Goal: Task Accomplishment & Management: Manage account settings

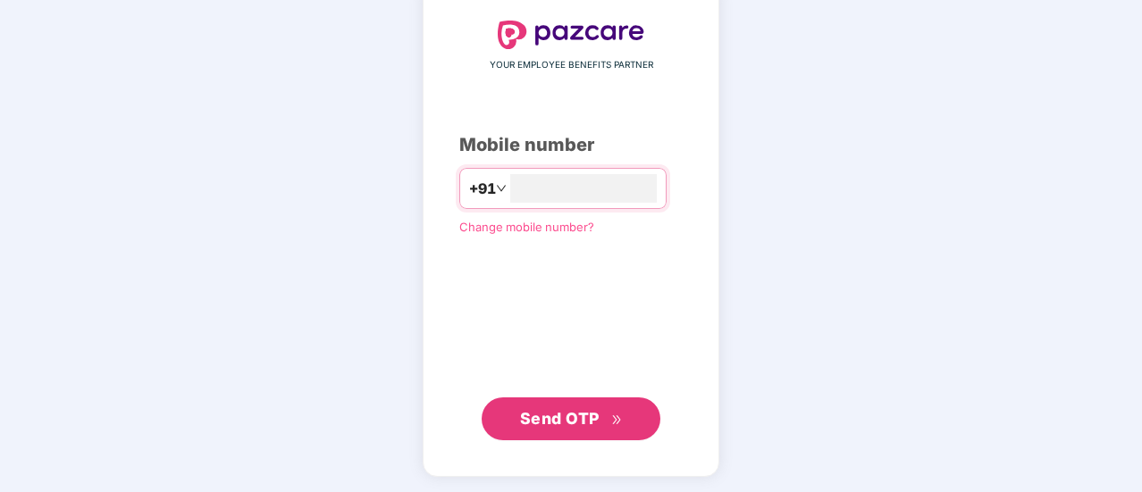
type input "**********"
click at [548, 433] on button "Send OTP" at bounding box center [570, 418] width 179 height 43
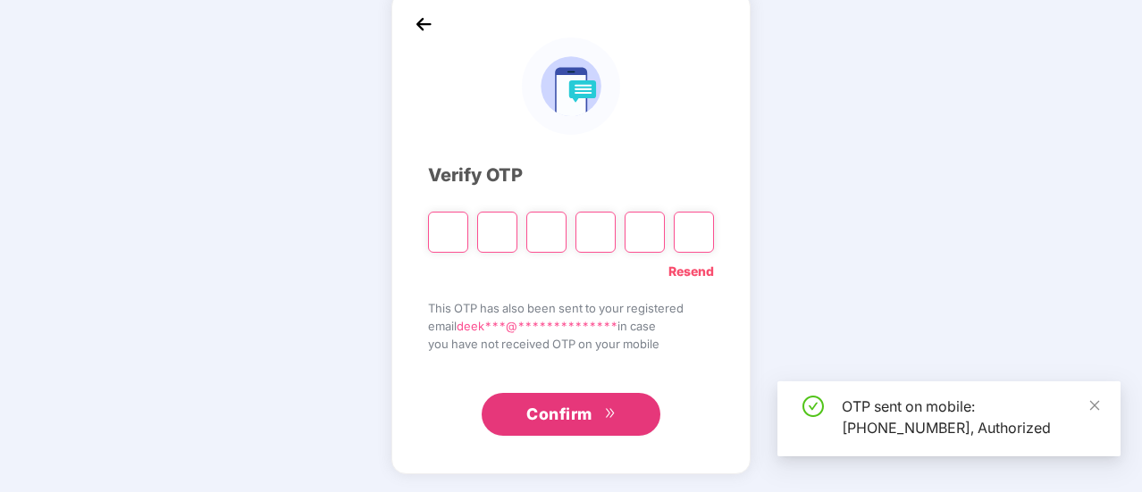
scroll to position [89, 0]
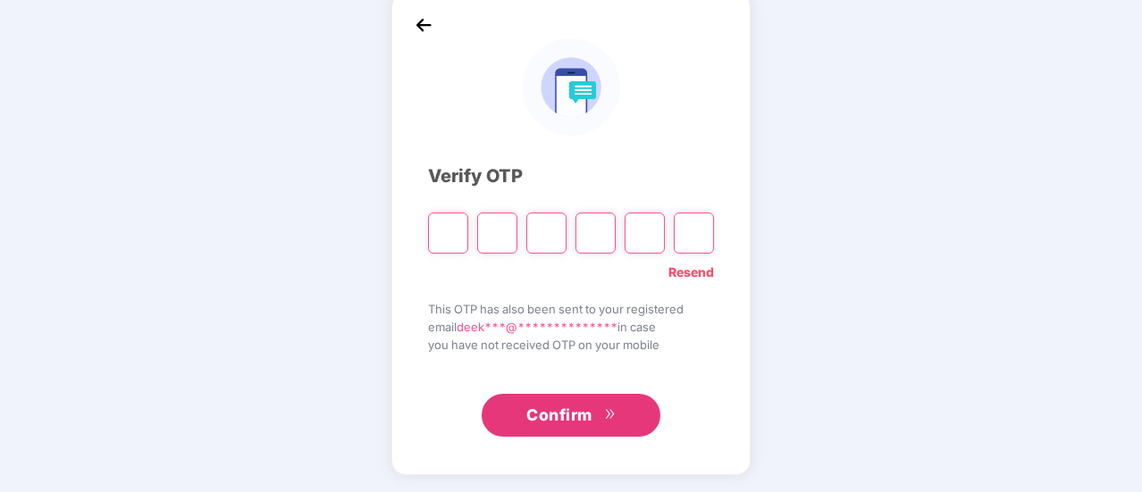
type input "*"
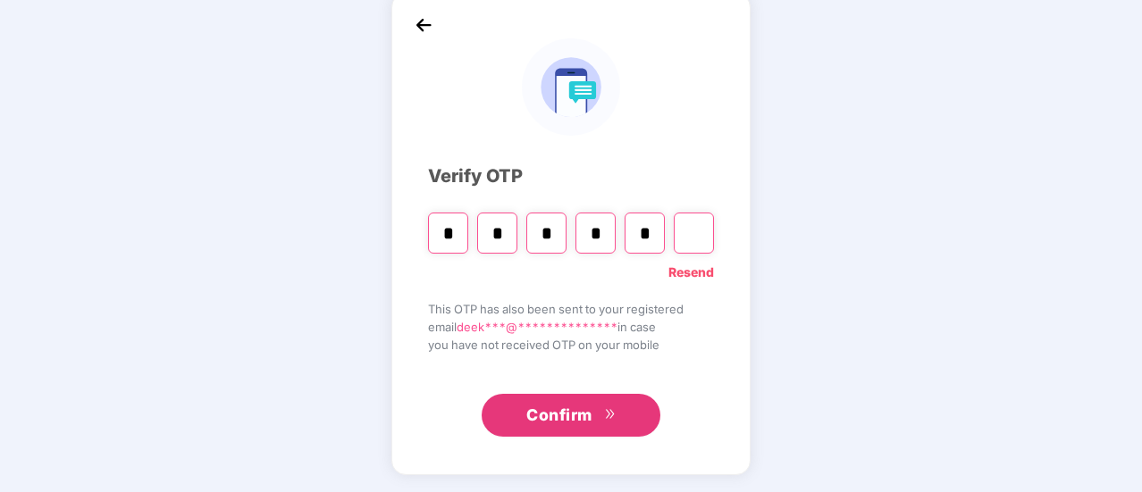
type input "*"
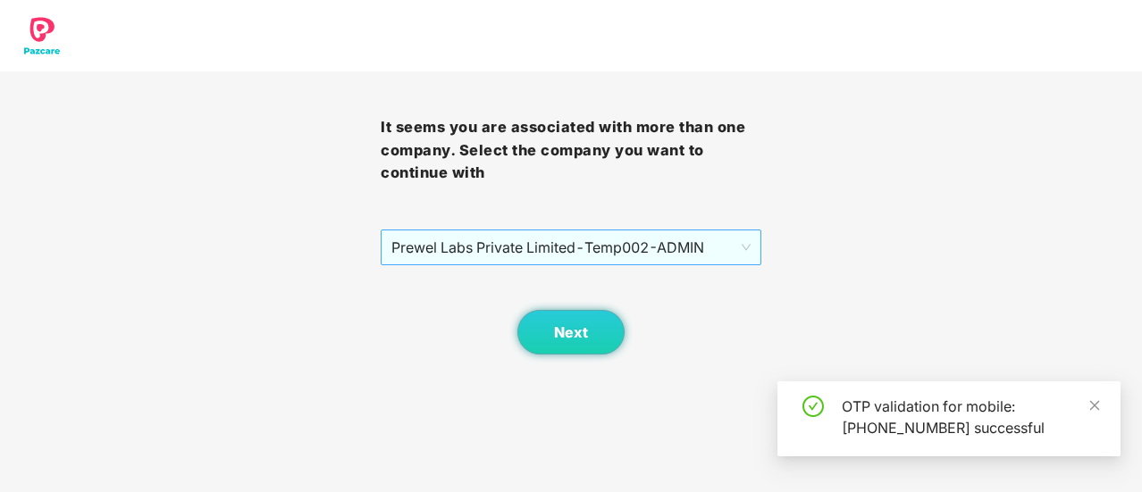
click at [563, 235] on span "Prewel Labs Private Limited - Temp002 - ADMIN" at bounding box center [570, 247] width 359 height 34
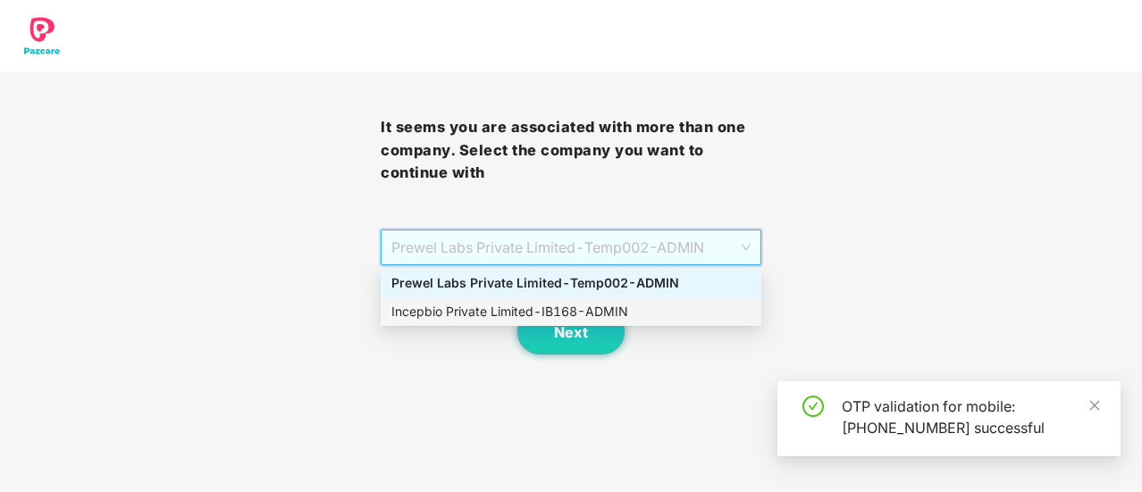
click at [547, 312] on div "Incepbio Private Limited - IB168 - ADMIN" at bounding box center [570, 312] width 359 height 20
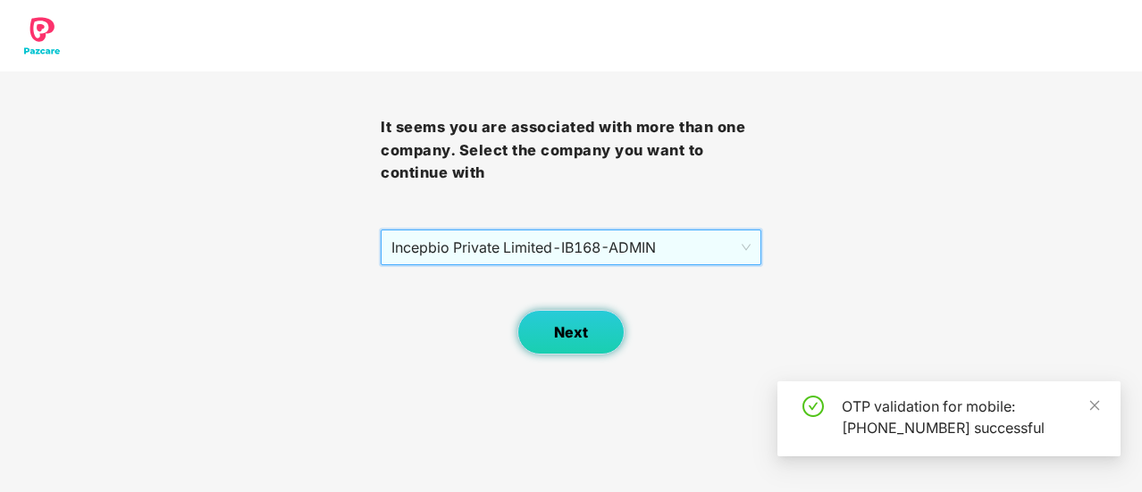
click at [563, 327] on span "Next" at bounding box center [571, 332] width 34 height 17
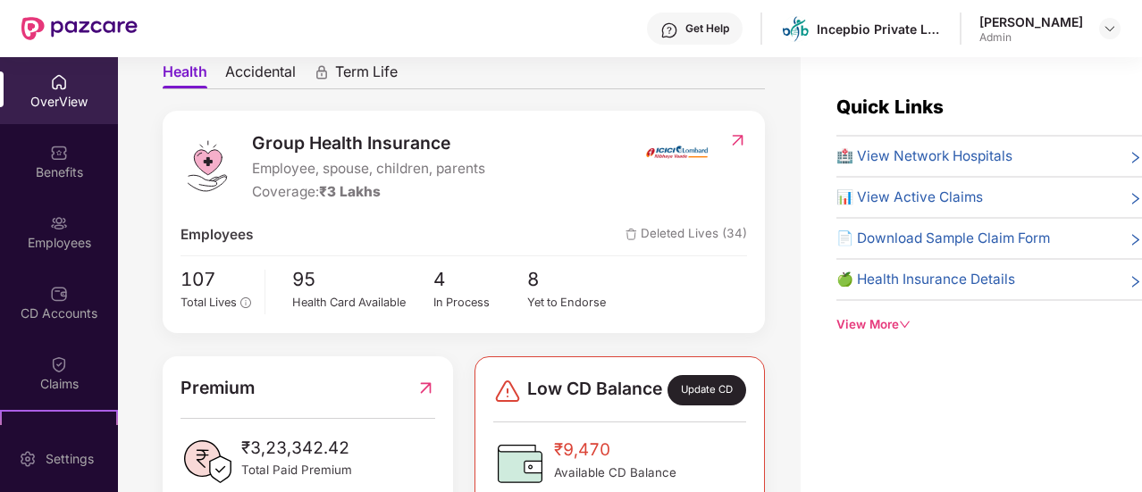
scroll to position [179, 0]
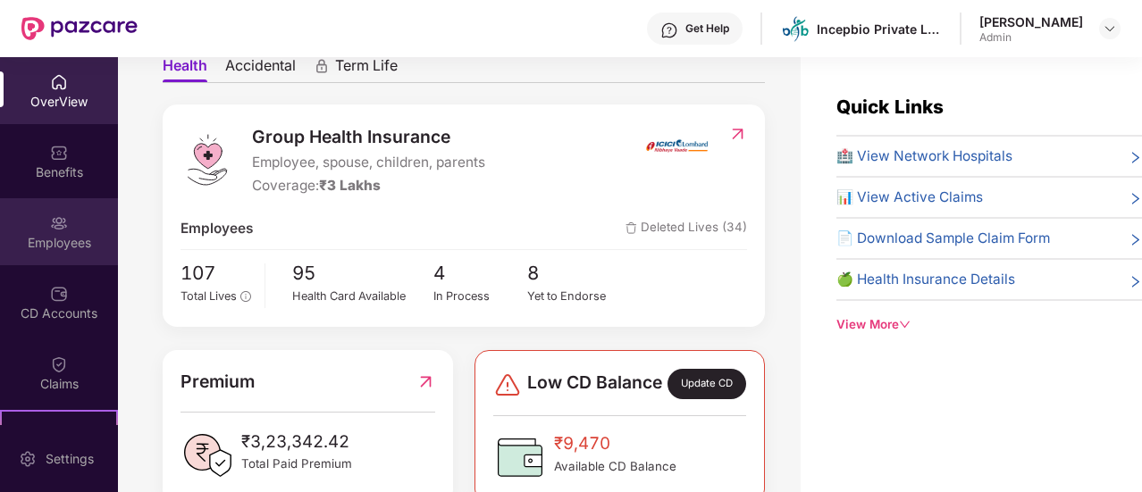
click at [61, 226] on img at bounding box center [59, 223] width 18 height 18
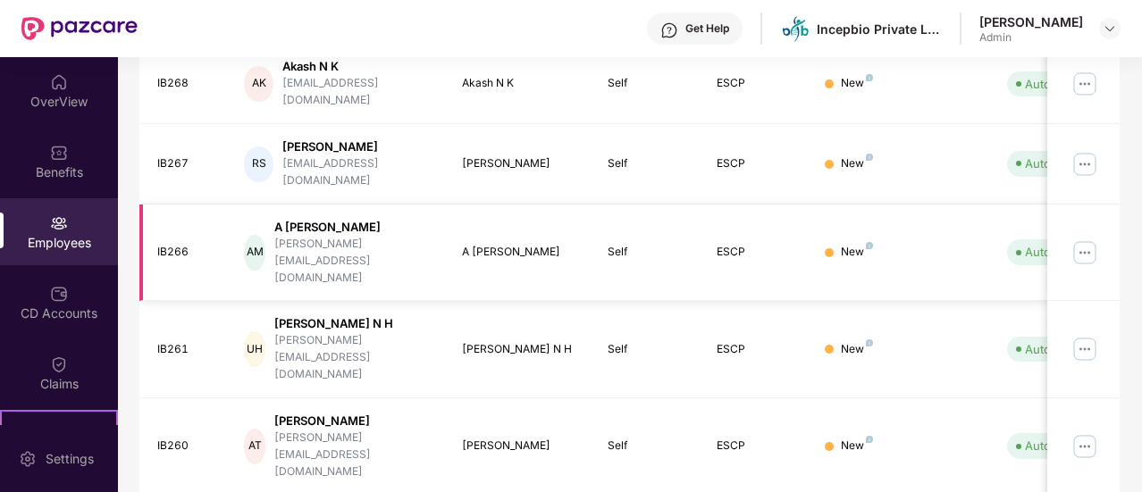
scroll to position [616, 0]
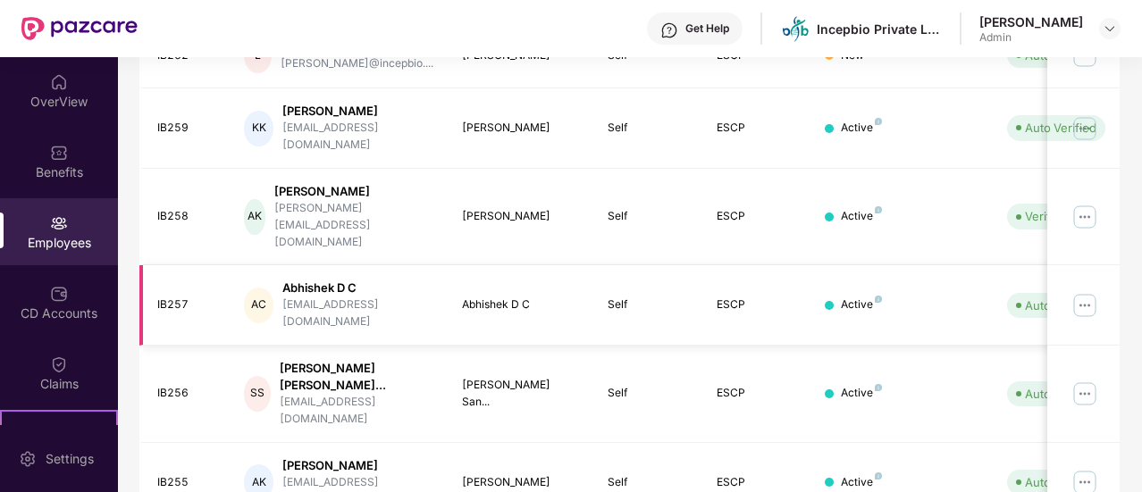
scroll to position [601, 0]
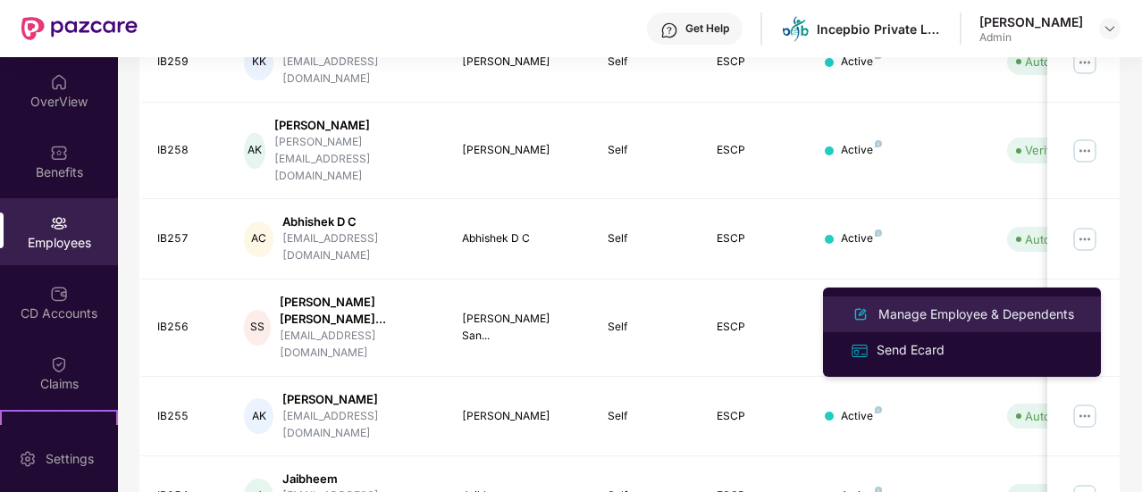
click at [951, 314] on div "Manage Employee & Dependents" at bounding box center [976, 315] width 203 height 20
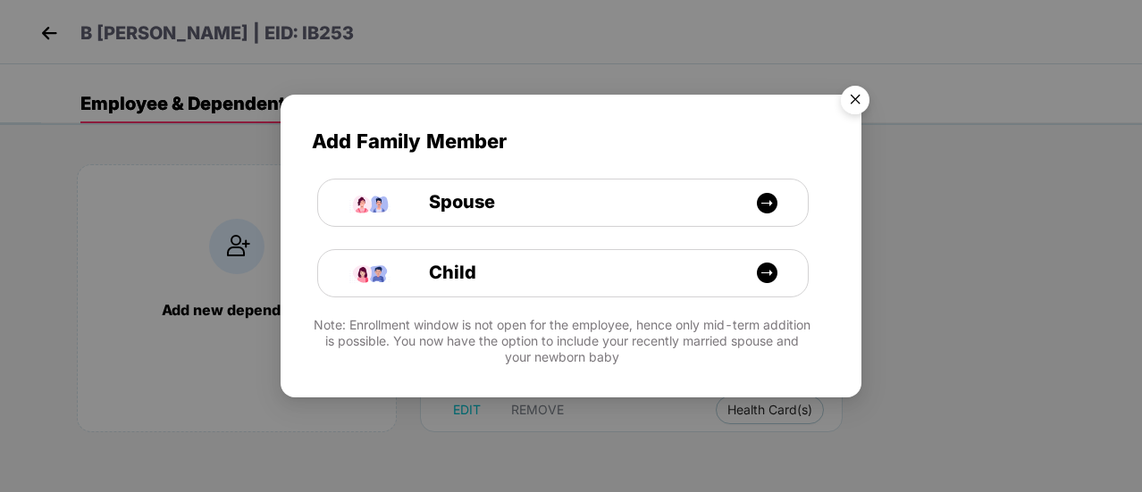
click at [859, 97] on img "Close" at bounding box center [855, 103] width 50 height 50
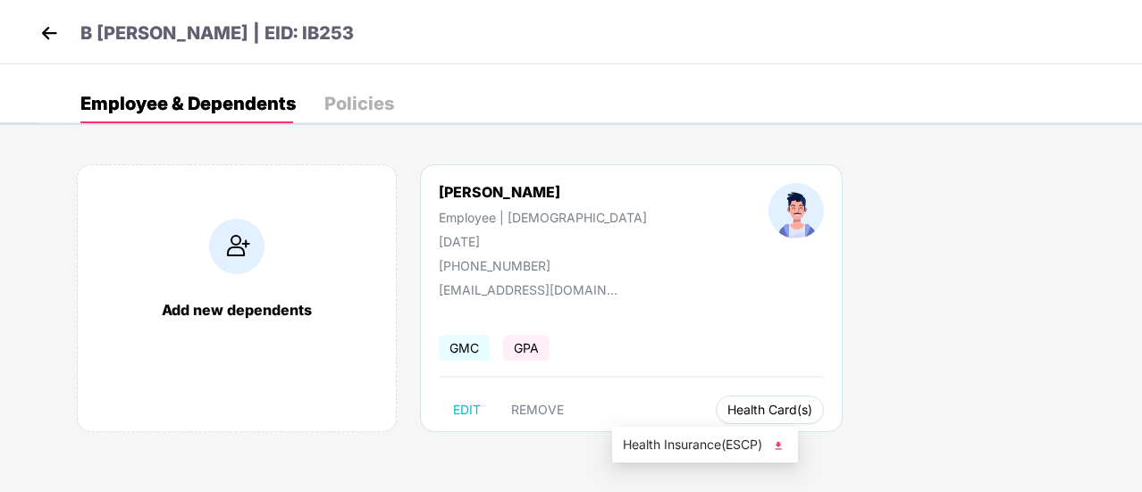
click at [727, 406] on span "Health Card(s)" at bounding box center [769, 410] width 85 height 9
click at [779, 442] on img at bounding box center [778, 446] width 18 height 18
click at [50, 36] on img at bounding box center [49, 33] width 27 height 27
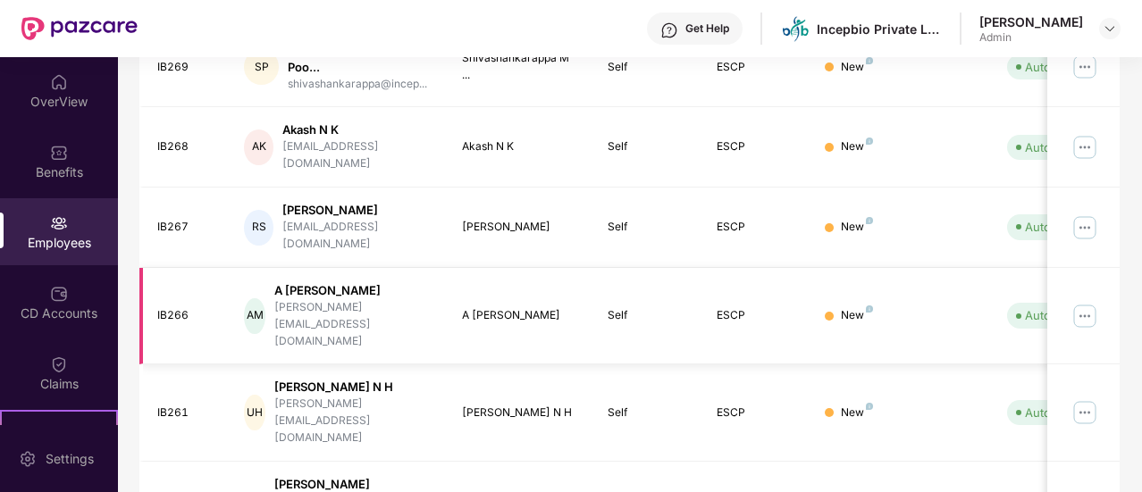
scroll to position [616, 0]
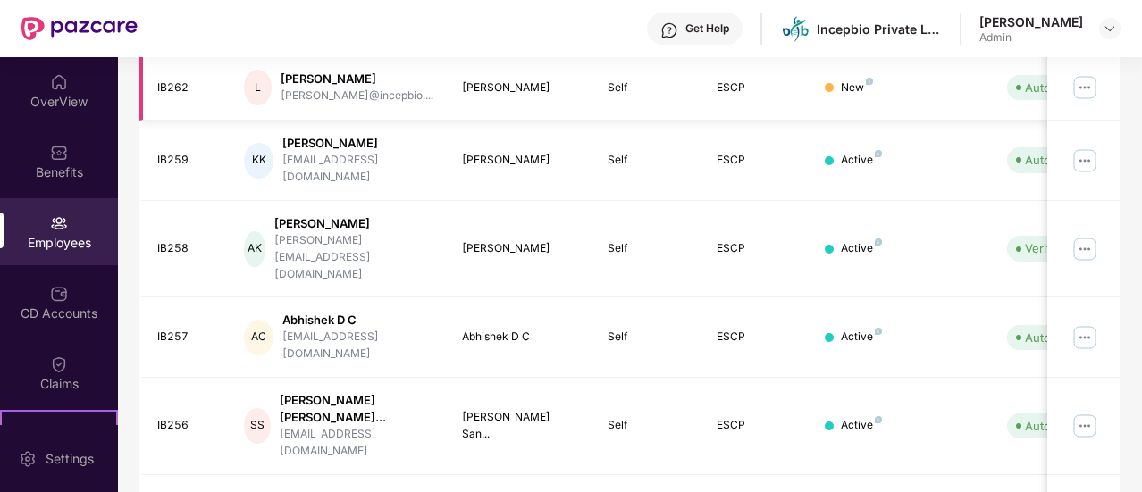
scroll to position [601, 0]
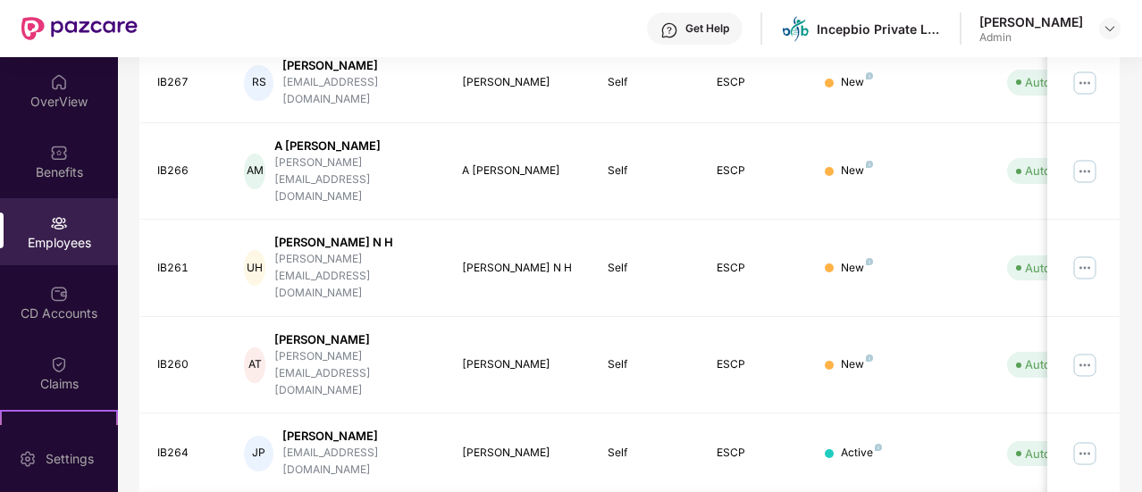
scroll to position [616, 0]
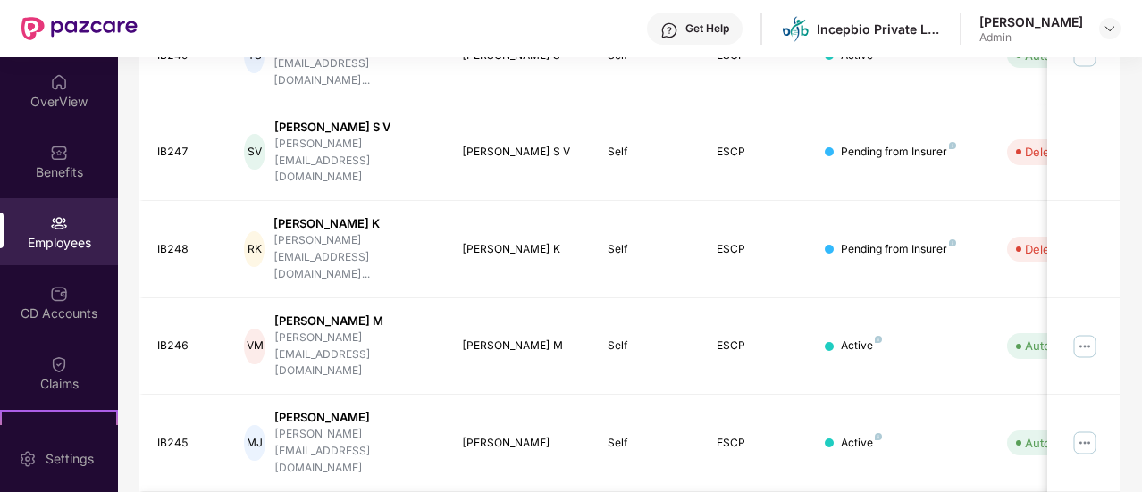
scroll to position [601, 0]
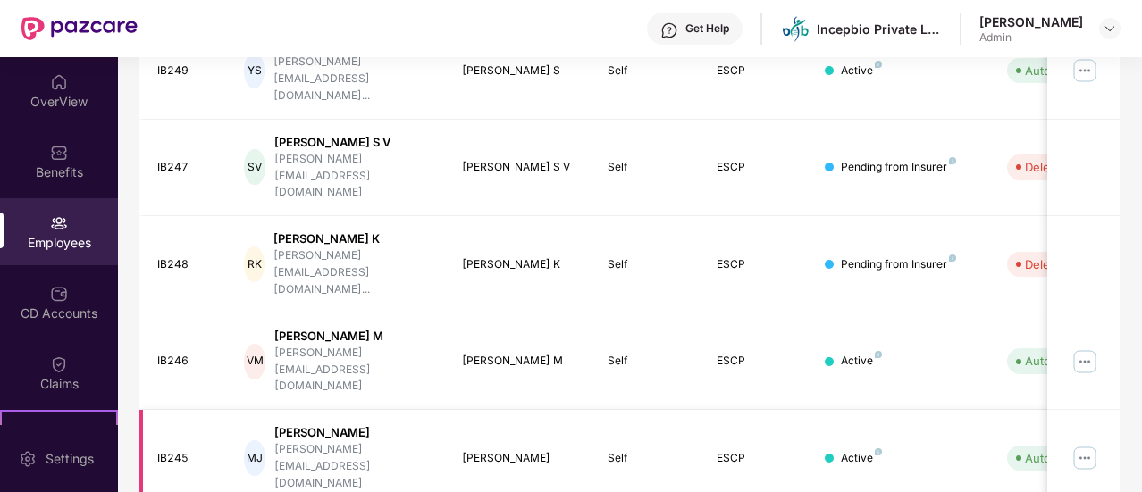
click at [1088, 444] on img at bounding box center [1084, 458] width 29 height 29
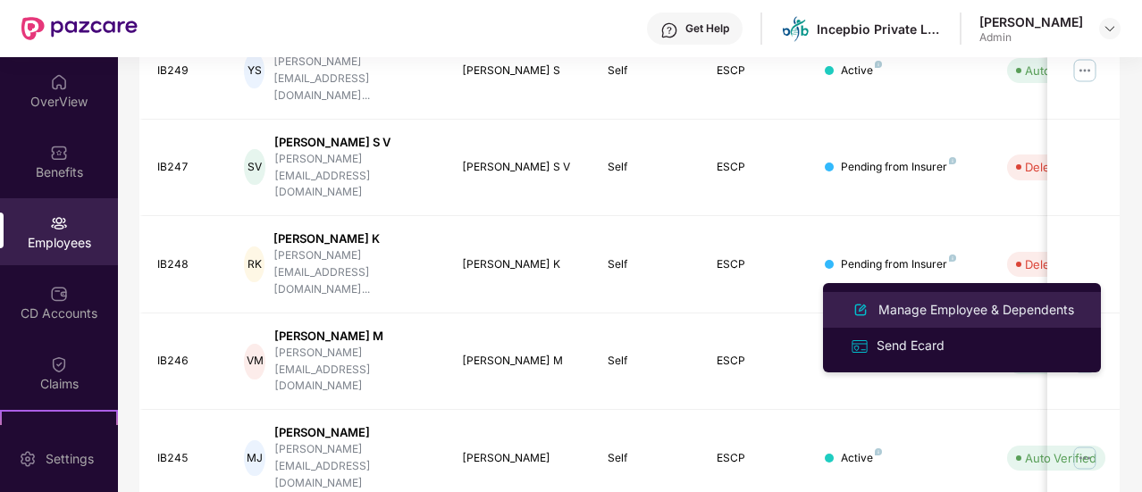
click at [921, 305] on div "Manage Employee & Dependents" at bounding box center [976, 310] width 203 height 20
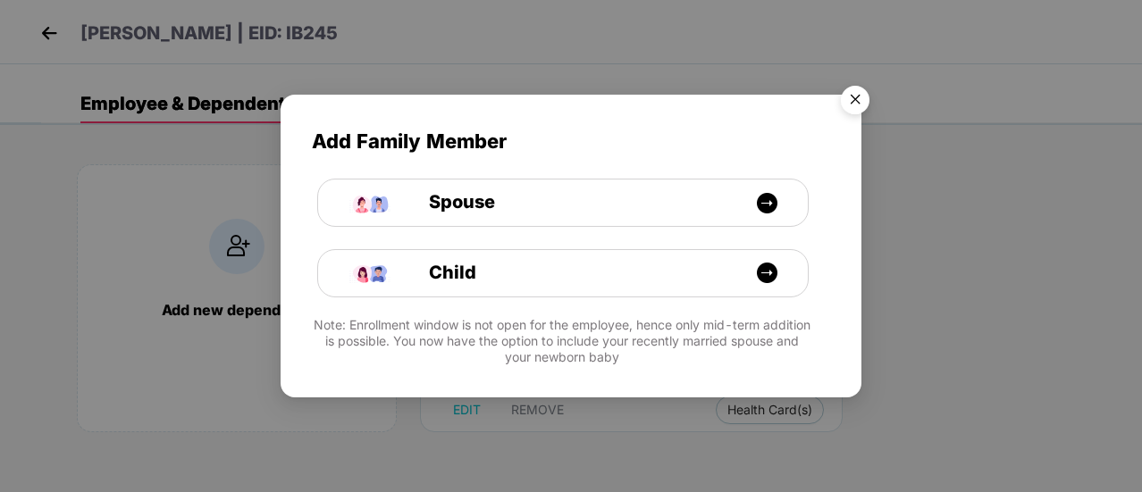
click at [850, 109] on img "Close" at bounding box center [855, 103] width 50 height 50
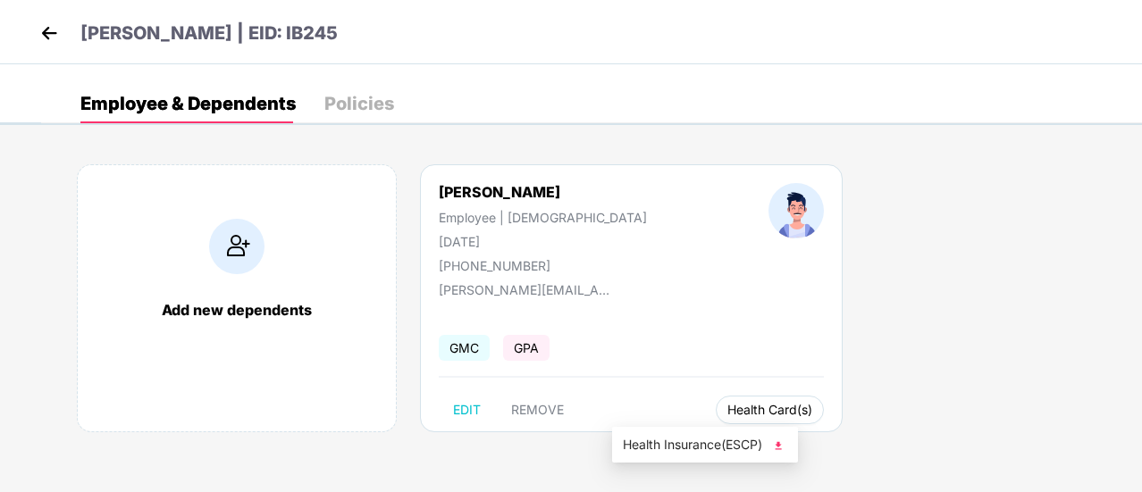
click at [727, 406] on span "Health Card(s)" at bounding box center [769, 410] width 85 height 9
click at [781, 445] on img at bounding box center [778, 446] width 18 height 18
click at [44, 33] on img at bounding box center [49, 33] width 27 height 27
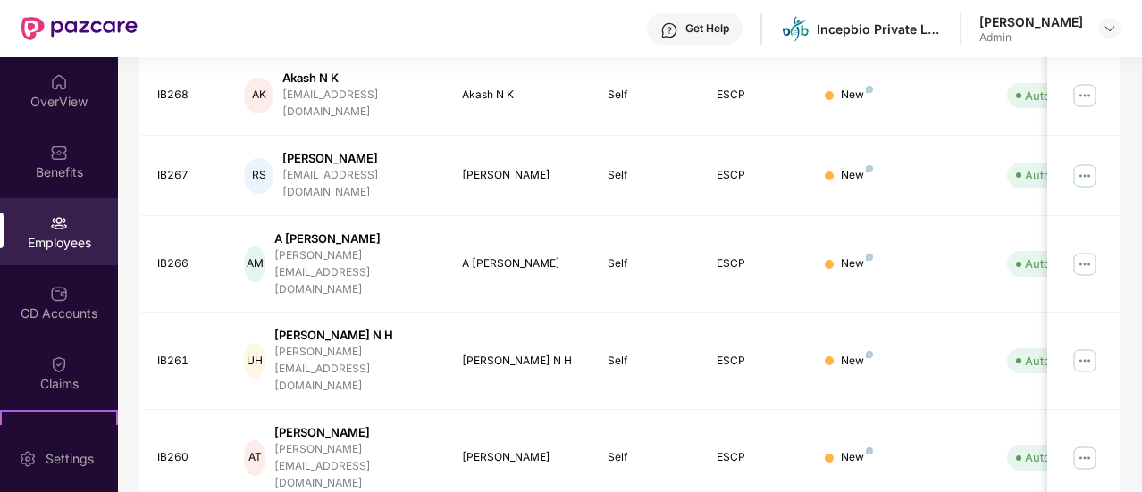
scroll to position [616, 0]
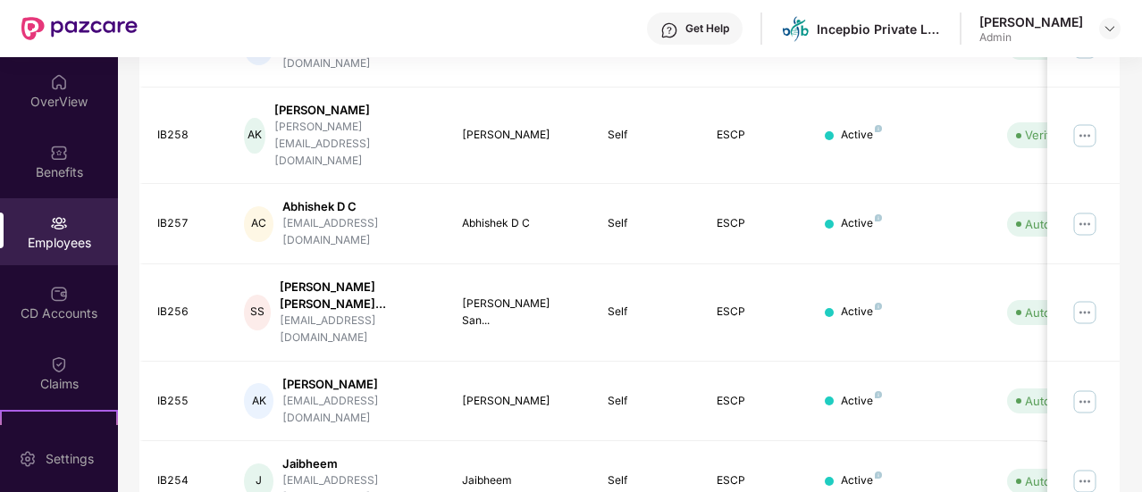
scroll to position [601, 0]
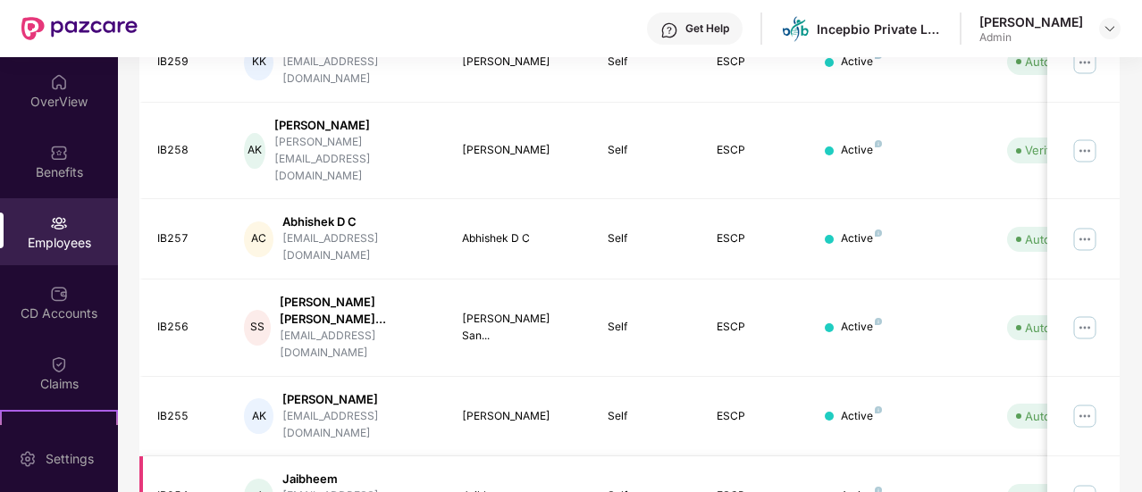
click at [1090, 482] on img at bounding box center [1084, 496] width 29 height 29
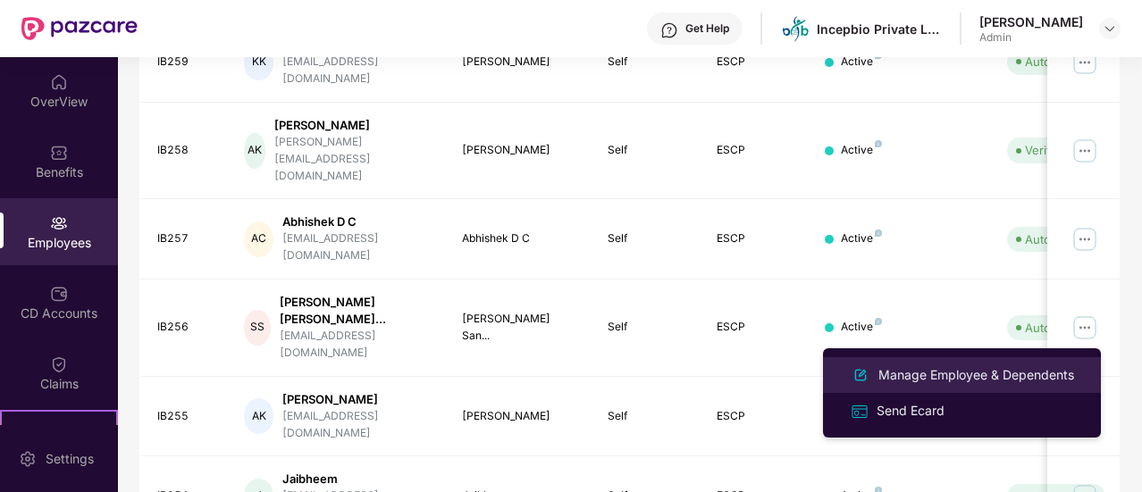
click at [933, 372] on div "Manage Employee & Dependents" at bounding box center [976, 375] width 203 height 20
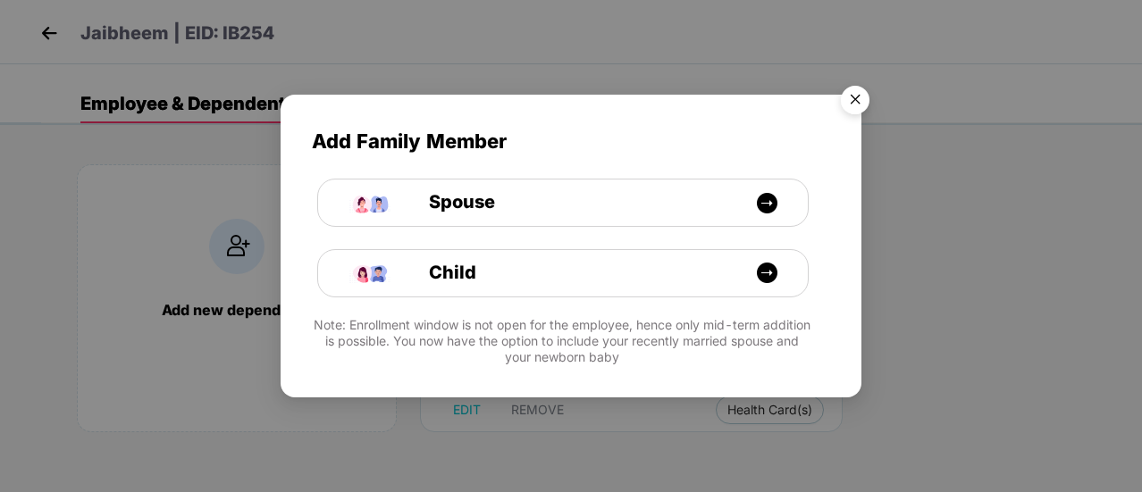
click at [858, 96] on img "Close" at bounding box center [855, 103] width 50 height 50
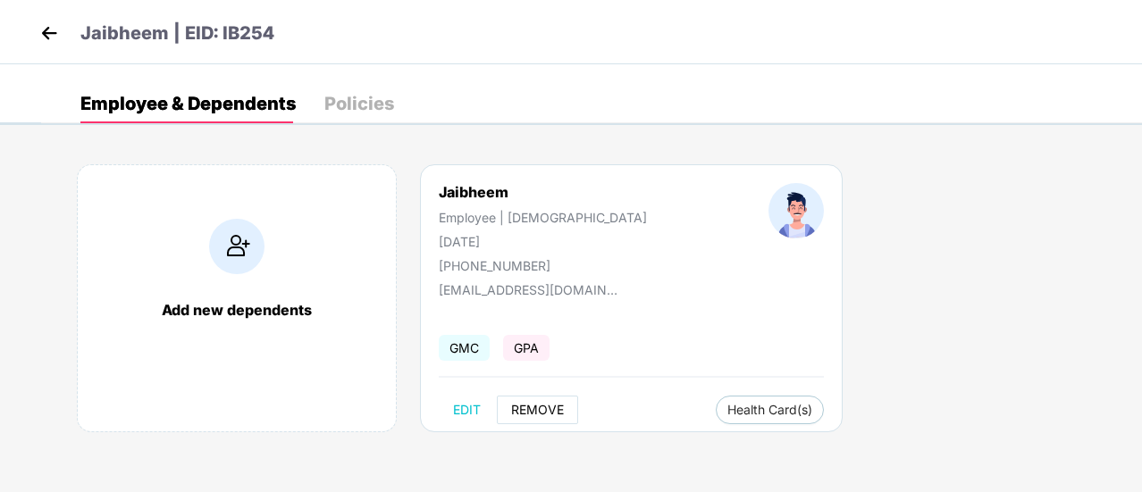
click at [552, 412] on span "REMOVE" at bounding box center [537, 410] width 53 height 14
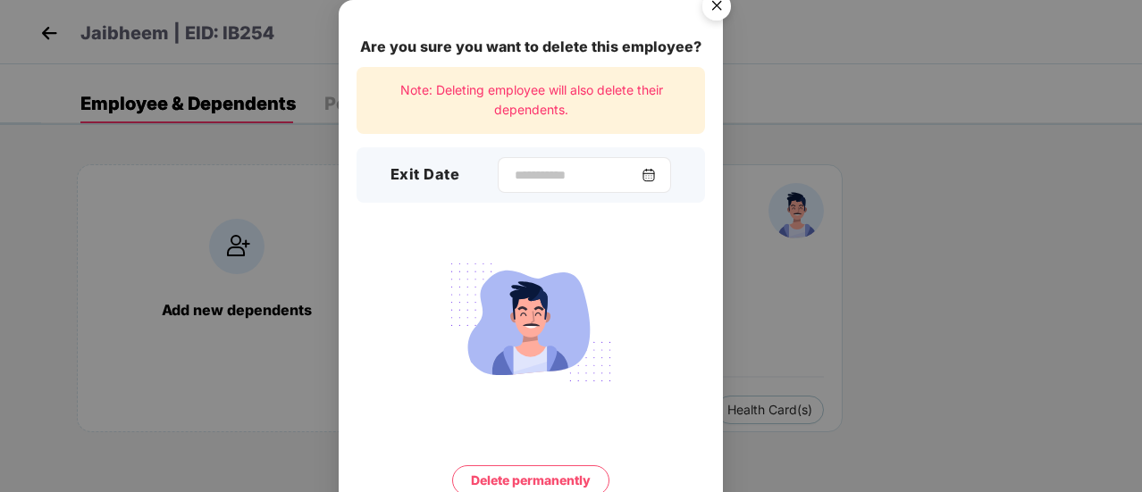
click at [656, 177] on img at bounding box center [648, 175] width 14 height 14
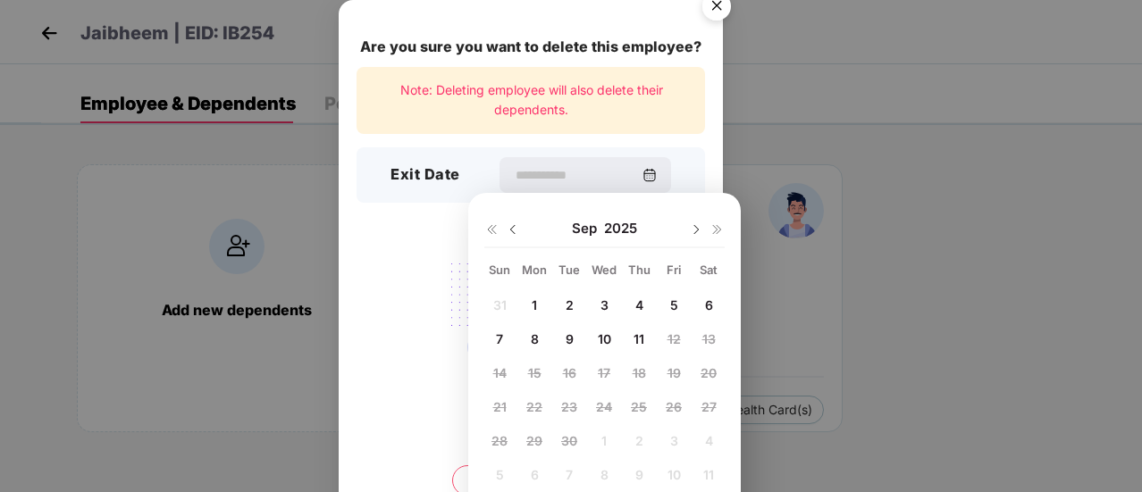
click at [567, 339] on span "9" at bounding box center [569, 338] width 8 height 15
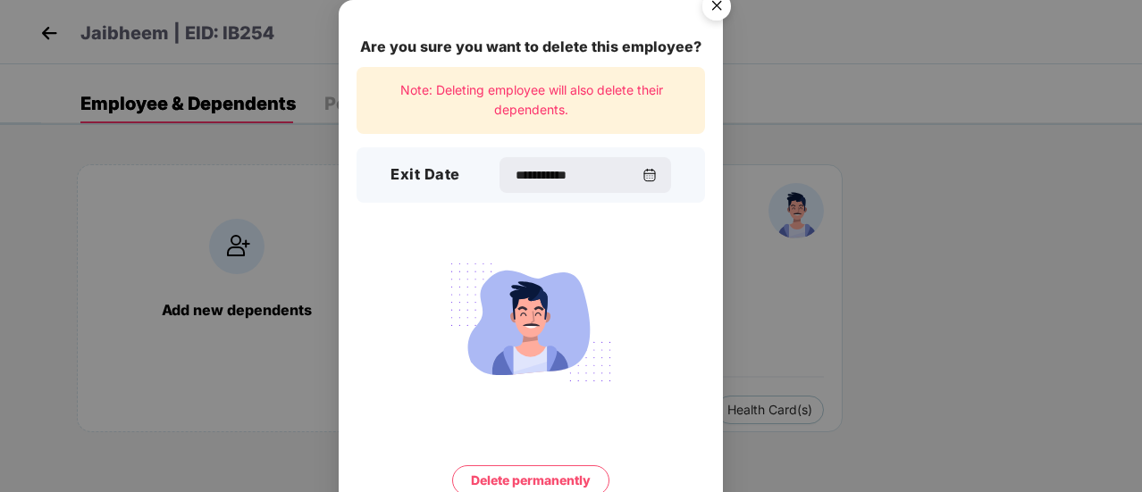
type input "**********"
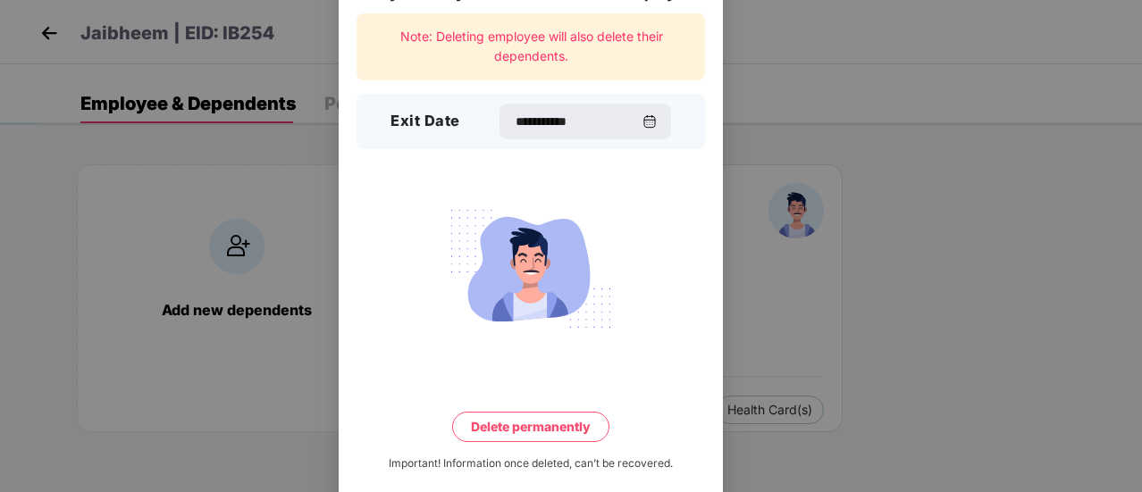
scroll to position [77, 0]
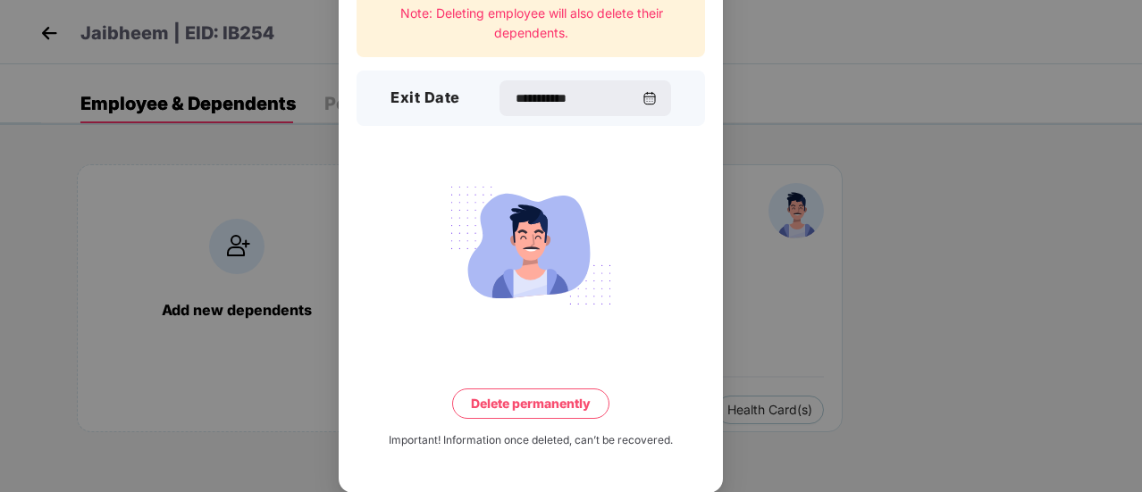
click at [558, 394] on button "Delete permanently" at bounding box center [530, 404] width 157 height 30
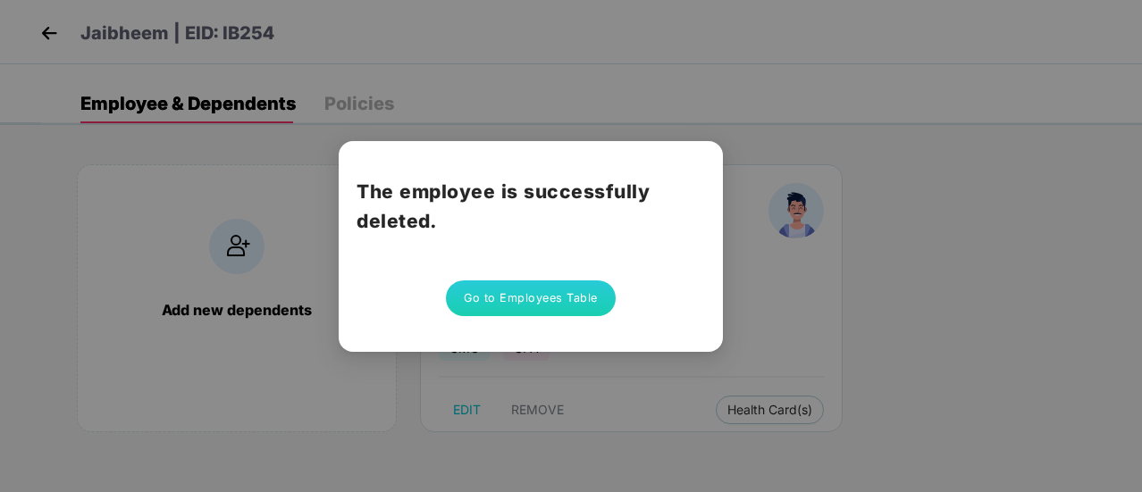
click at [540, 306] on button "Go to Employees Table" at bounding box center [531, 298] width 170 height 36
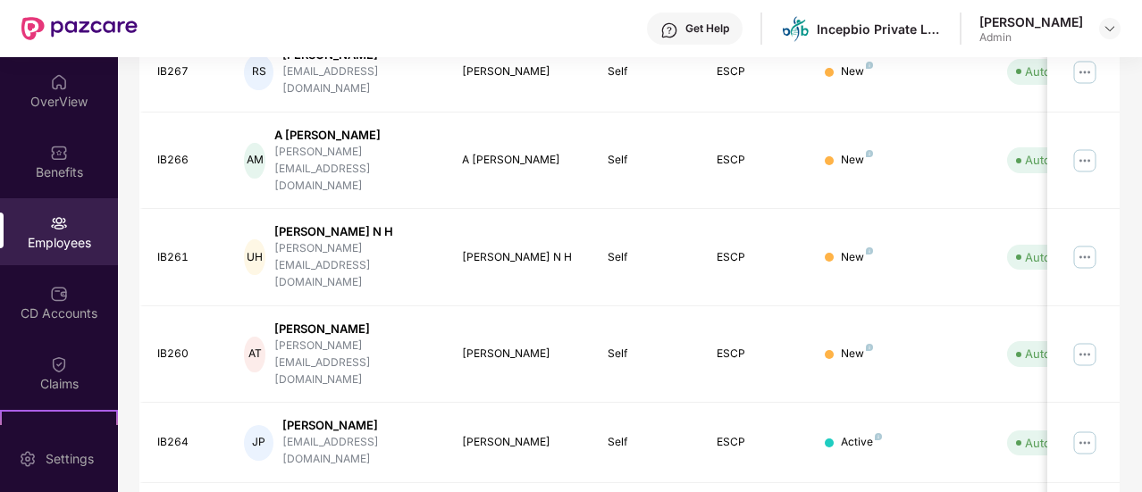
scroll to position [616, 0]
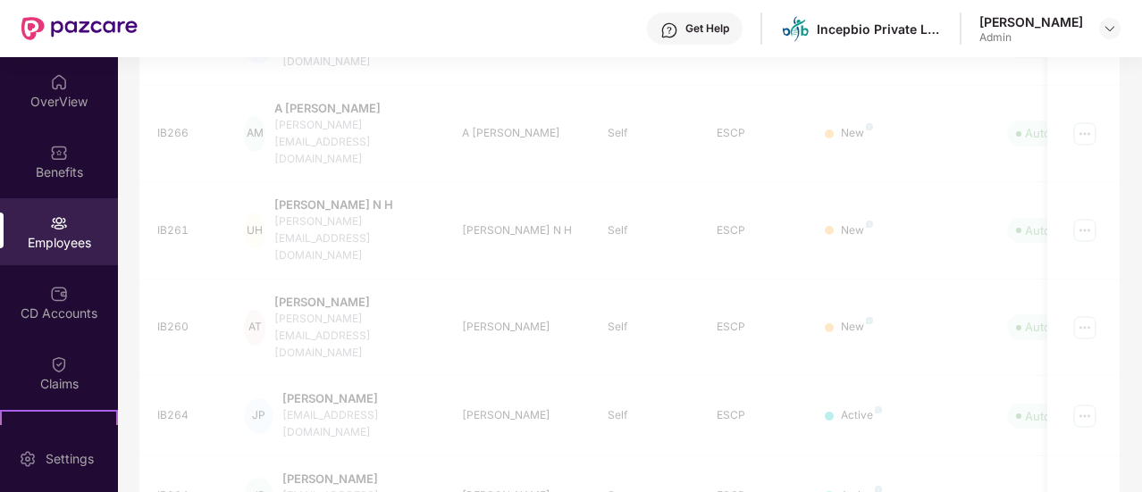
scroll to position [601, 0]
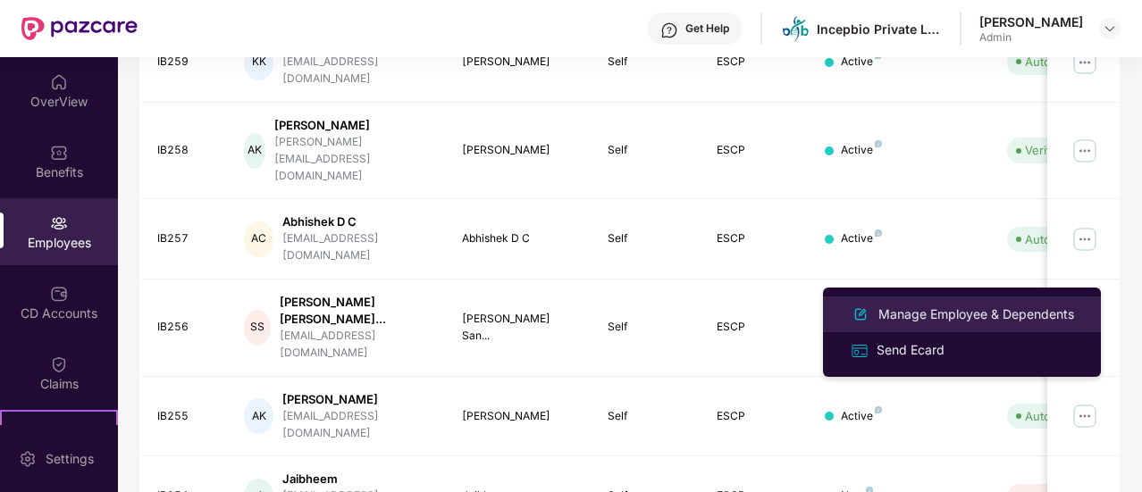
click at [939, 314] on div "Manage Employee & Dependents" at bounding box center [976, 315] width 203 height 20
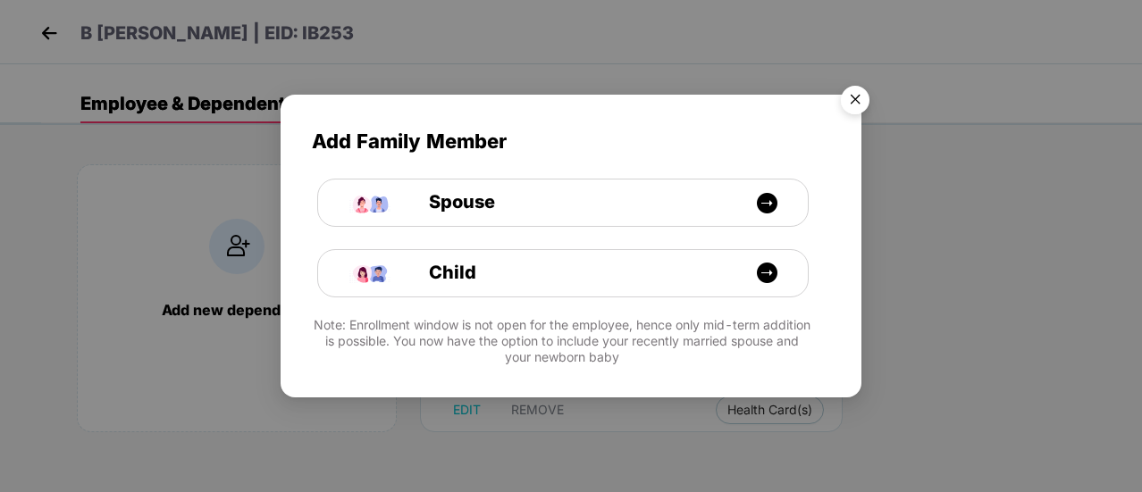
click at [858, 98] on img "Close" at bounding box center [855, 103] width 50 height 50
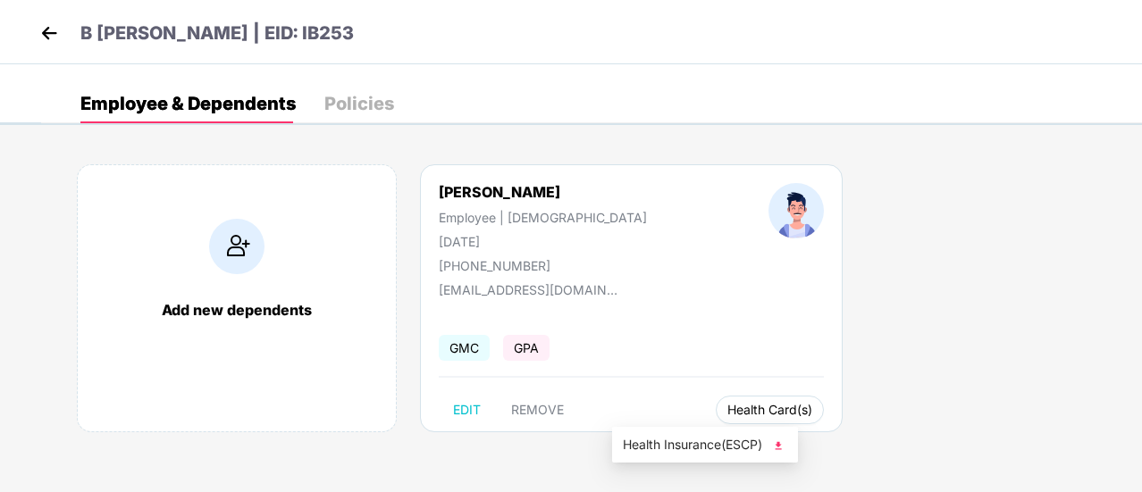
click at [727, 406] on span "Health Card(s)" at bounding box center [769, 410] width 85 height 9
click at [780, 439] on img at bounding box center [778, 446] width 18 height 18
click at [48, 26] on img at bounding box center [49, 33] width 27 height 27
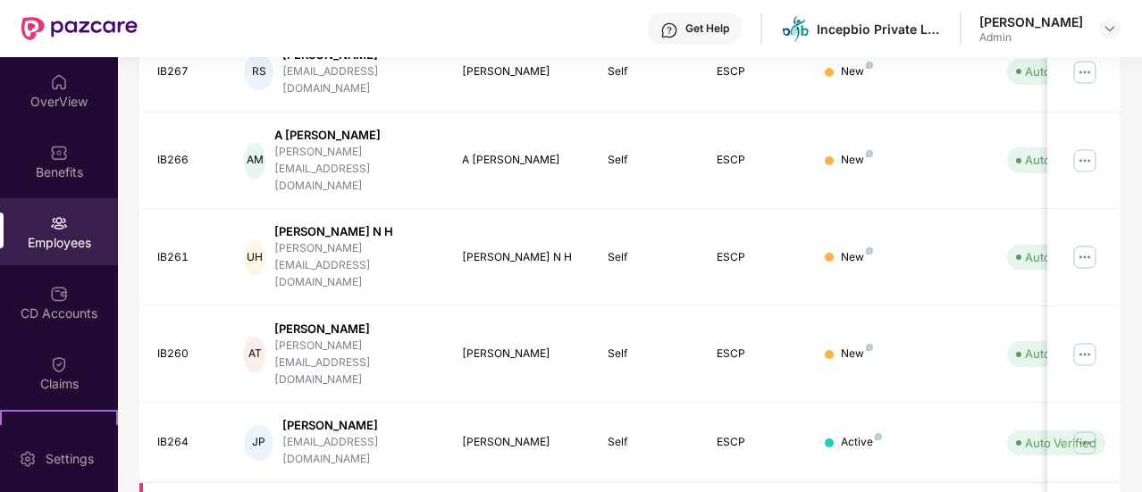
scroll to position [616, 0]
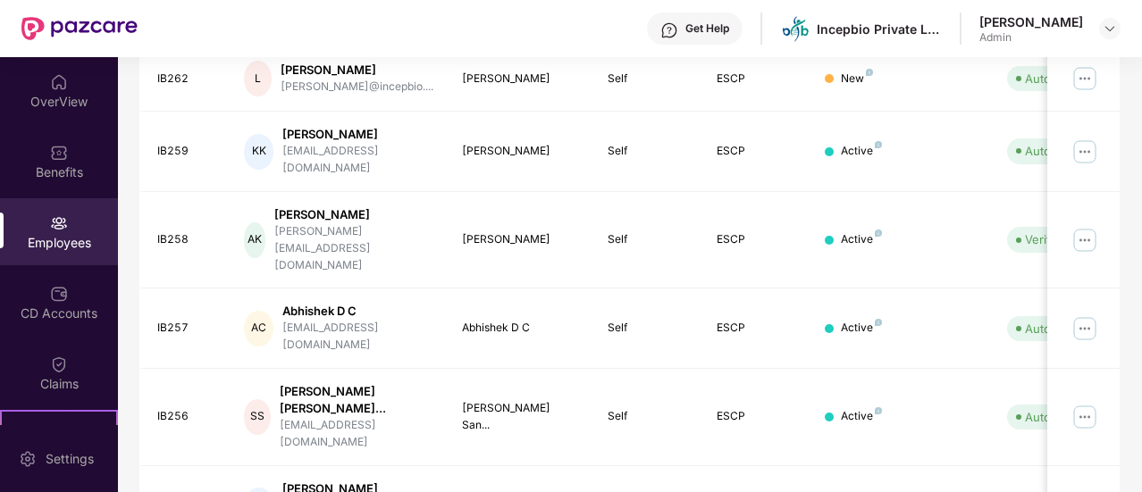
scroll to position [601, 0]
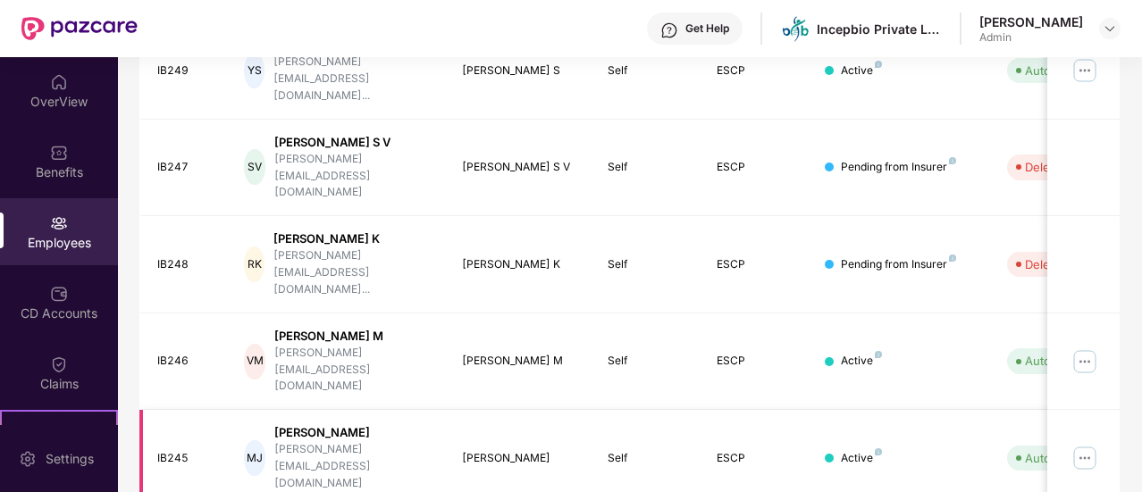
click at [1085, 444] on img at bounding box center [1084, 458] width 29 height 29
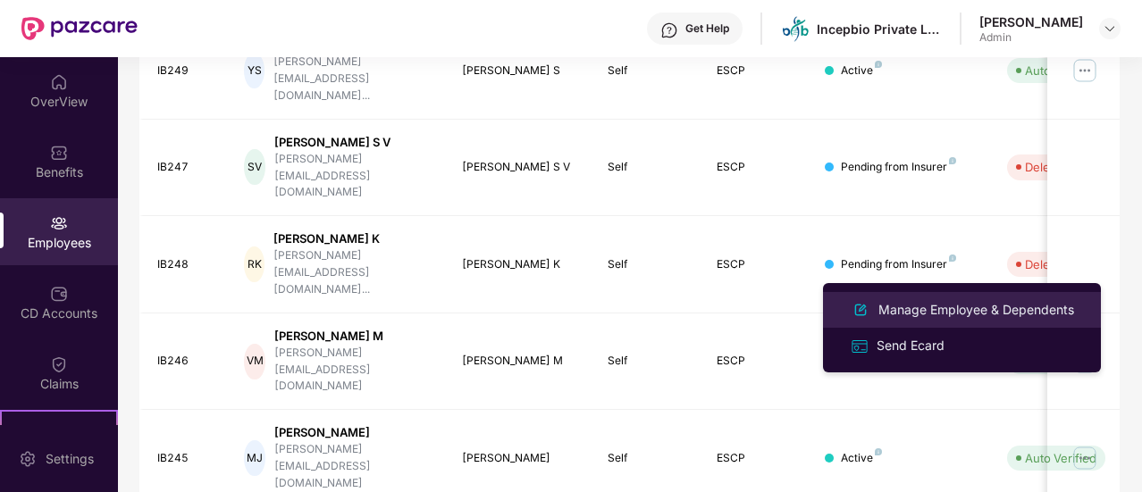
click at [925, 306] on div "Manage Employee & Dependents" at bounding box center [976, 310] width 203 height 20
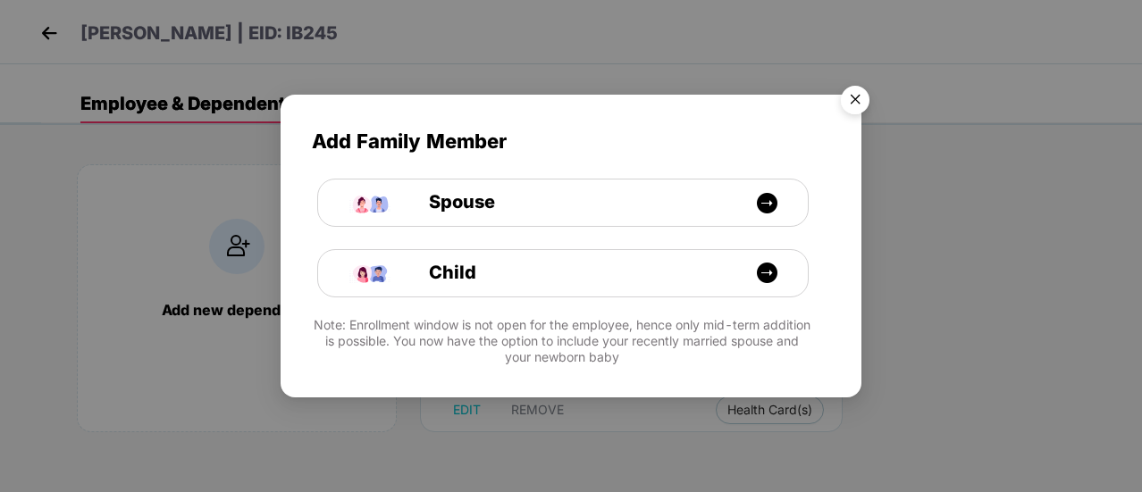
click at [846, 98] on img "Close" at bounding box center [855, 103] width 50 height 50
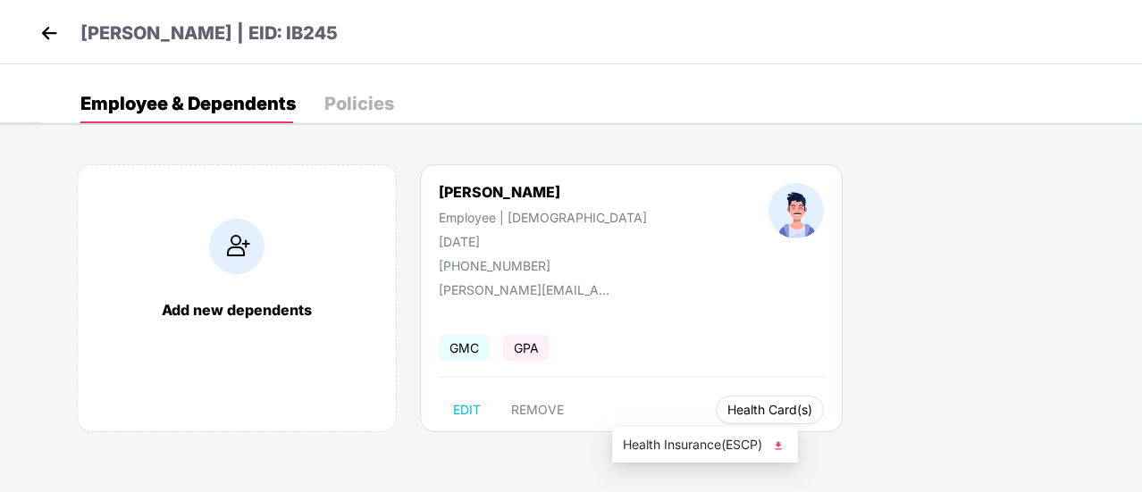
drag, startPoint x: 669, startPoint y: 409, endPoint x: 684, endPoint y: 410, distance: 15.2
click at [727, 409] on span "Health Card(s)" at bounding box center [769, 410] width 85 height 9
click at [777, 444] on img at bounding box center [778, 446] width 18 height 18
